Goal: Find specific page/section: Find specific page/section

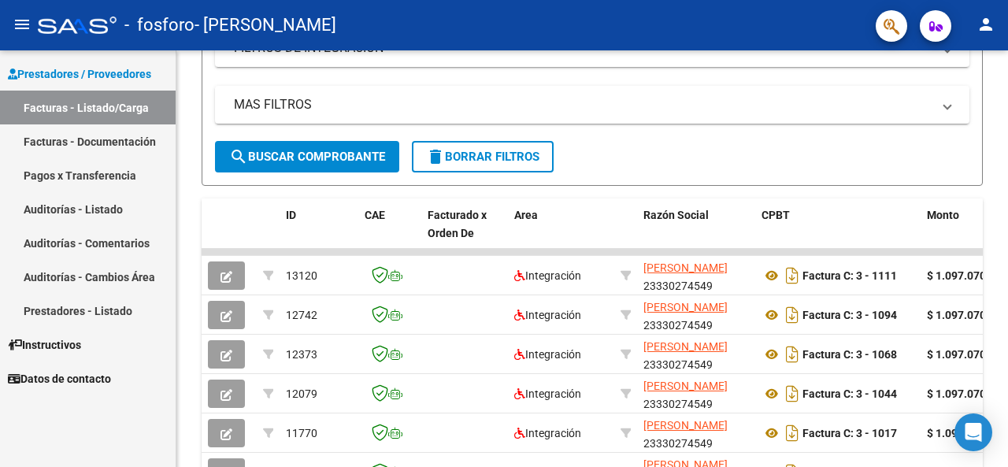
scroll to position [328, 0]
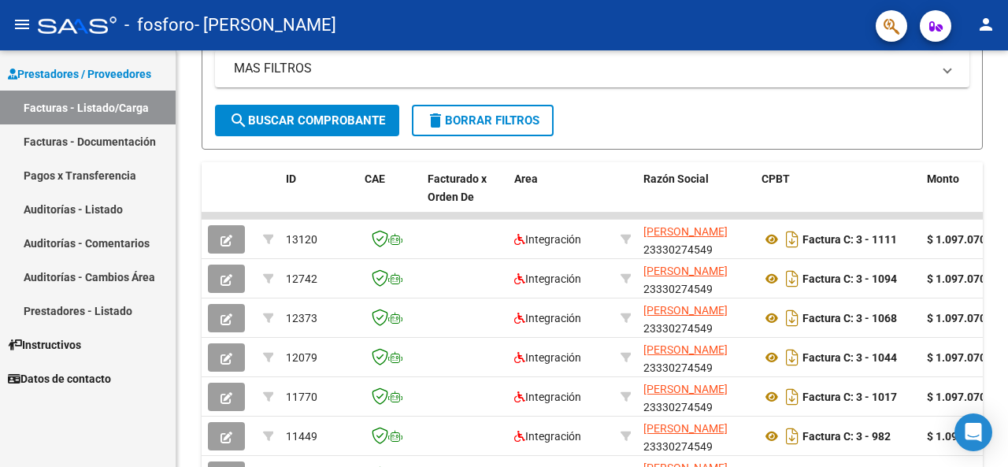
click at [1008, 261] on div at bounding box center [1006, 277] width 4 height 174
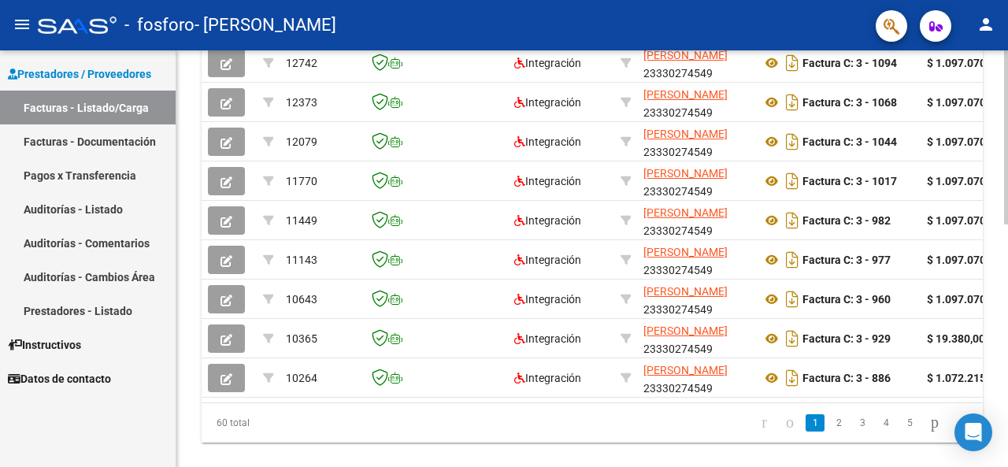
scroll to position [580, 0]
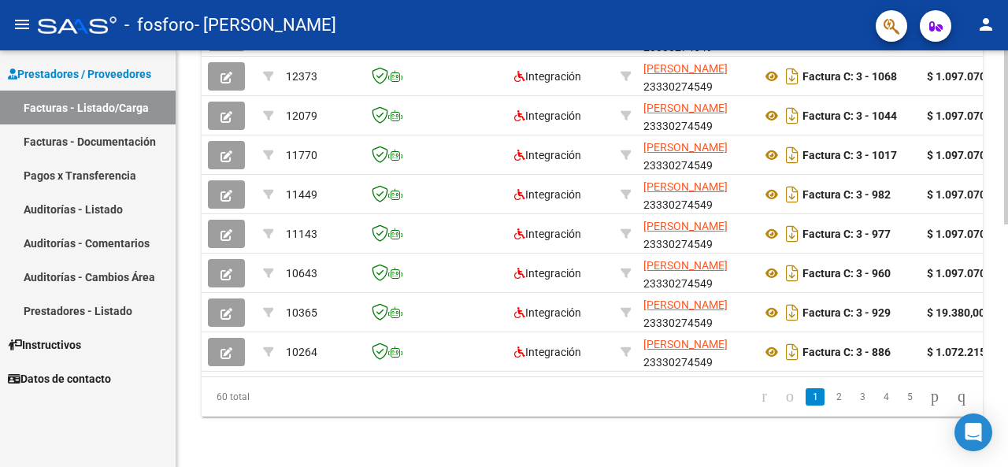
click at [1008, 429] on div at bounding box center [1006, 380] width 4 height 174
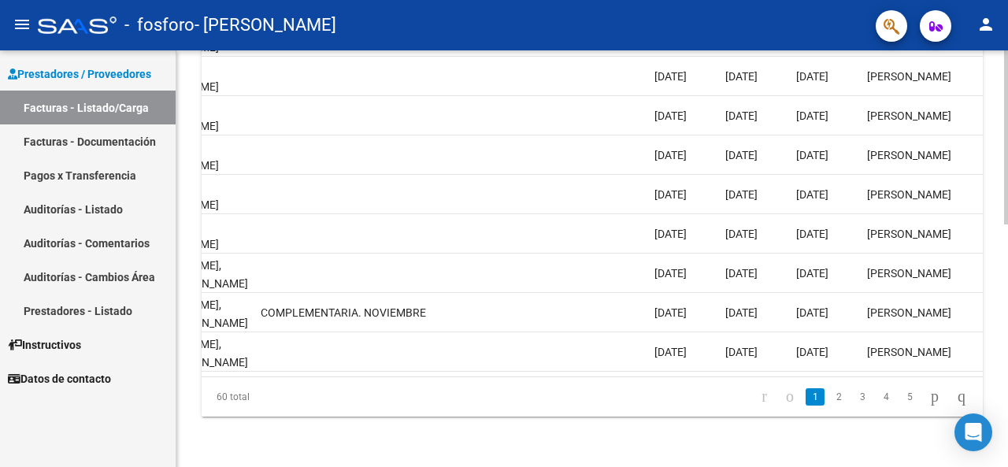
drag, startPoint x: 853, startPoint y: 377, endPoint x: 969, endPoint y: 366, distance: 116.4
click at [969, 366] on div "ID CAE Facturado x Orden De Area Razón Social CPBT Monto Fecha Cpbt Días desde …" at bounding box center [592, 168] width 781 height 496
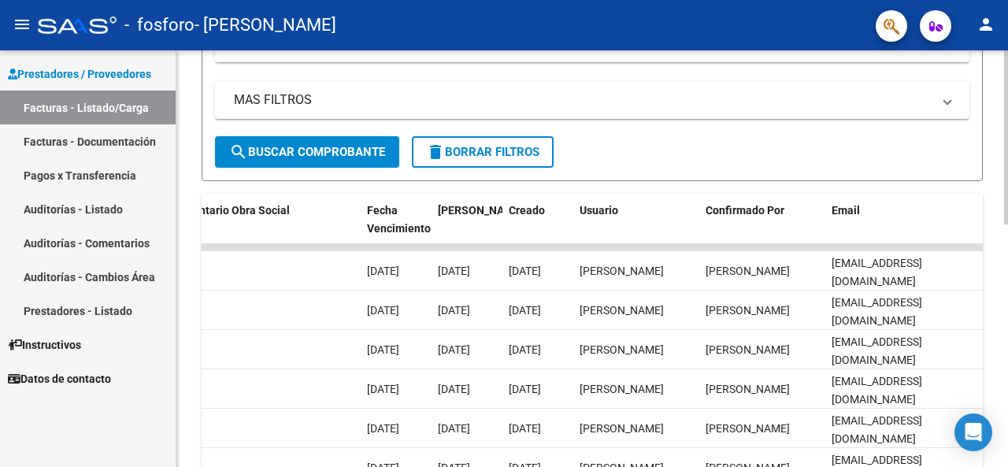
scroll to position [292, 0]
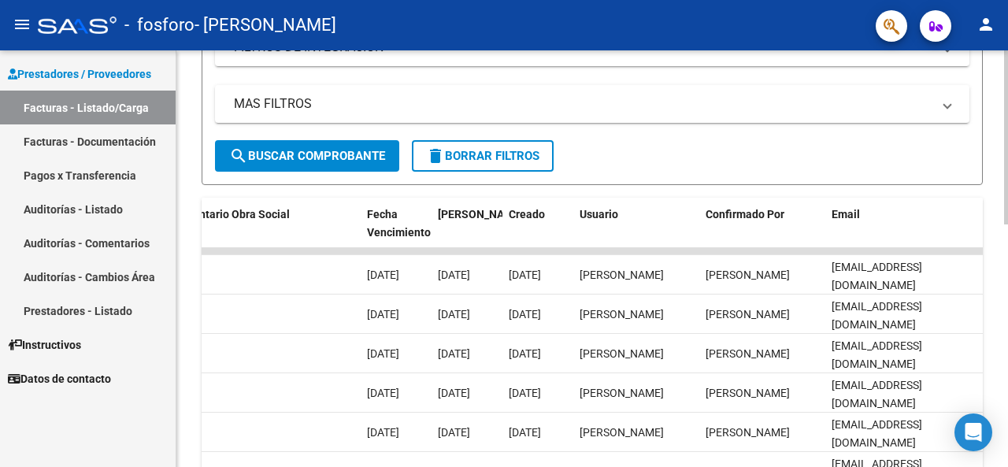
click at [1008, 273] on div at bounding box center [1006, 262] width 4 height 174
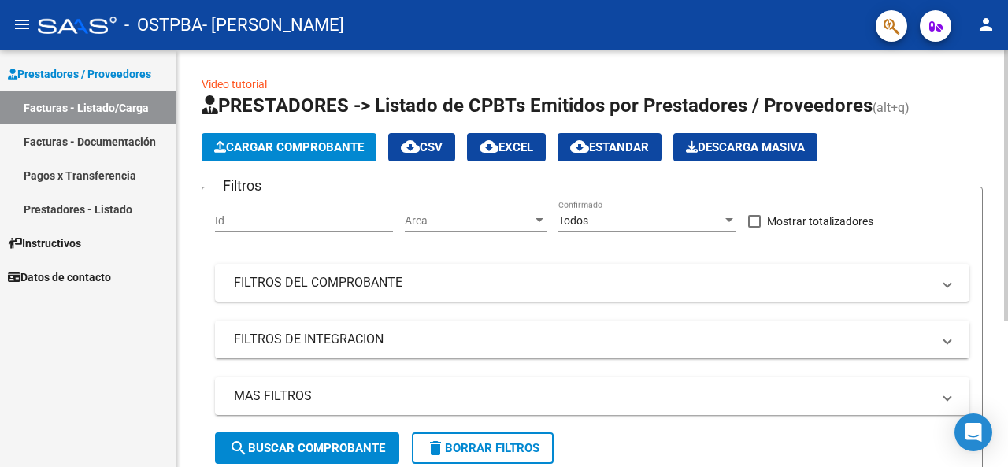
click at [878, 66] on div "Video tutorial PRESTADORES -> Listado de CPBTs Emitidos por Prestadores / Prove…" at bounding box center [592, 366] width 832 height 632
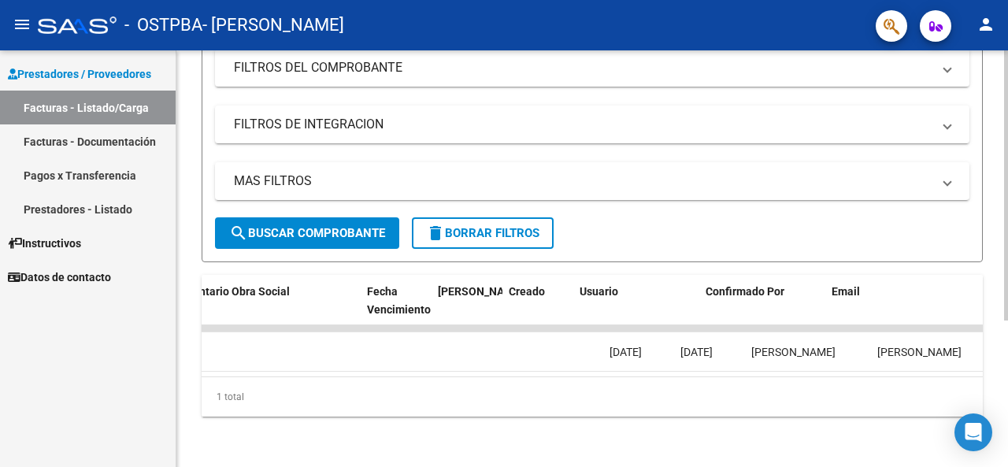
scroll to position [0, 2540]
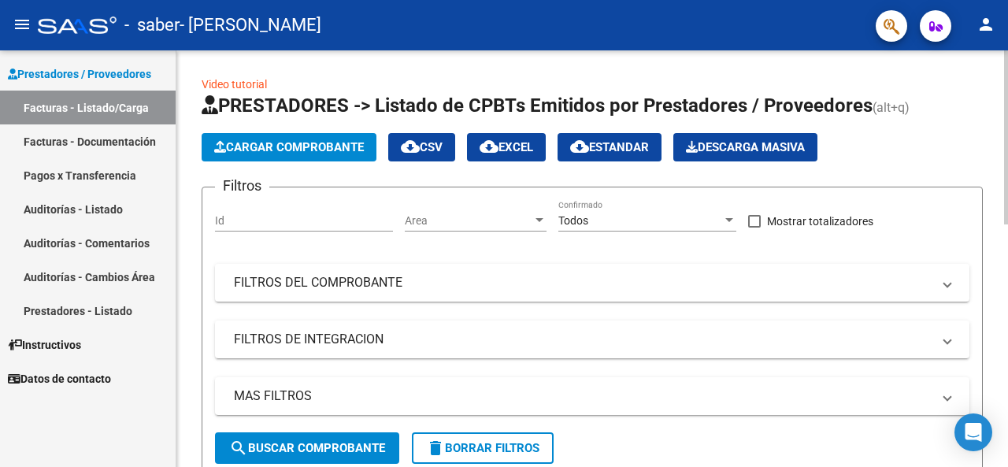
click at [974, 99] on h1 "PRESTADORES -> Listado de CPBTs Emitidos por Prestadores / Proveedores (alt+q)" at bounding box center [592, 107] width 781 height 28
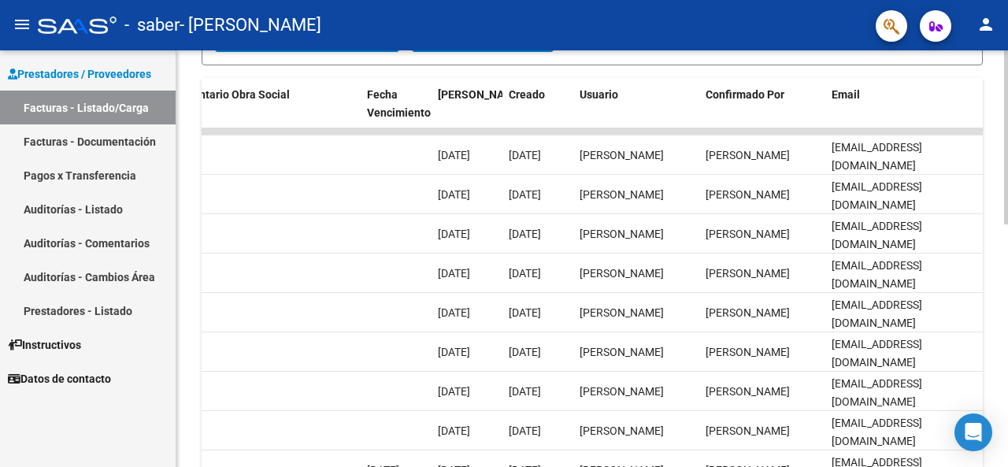
scroll to position [383, 0]
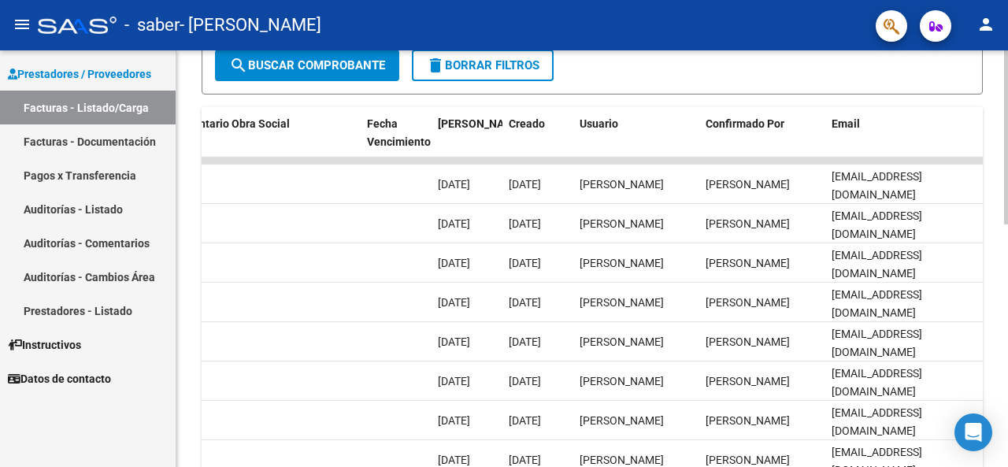
click at [1008, 277] on div at bounding box center [1006, 300] width 4 height 174
